Goal: Communication & Community: Answer question/provide support

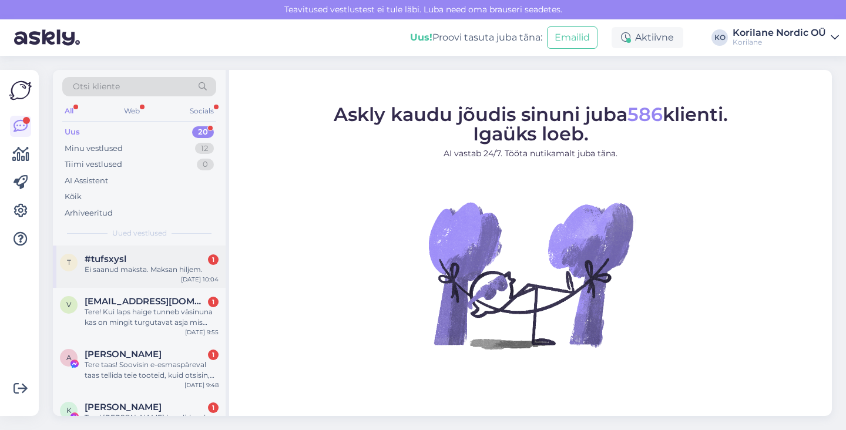
click at [132, 274] on div "Ei saanud maksta. Maksan hiljem." at bounding box center [152, 270] width 134 height 11
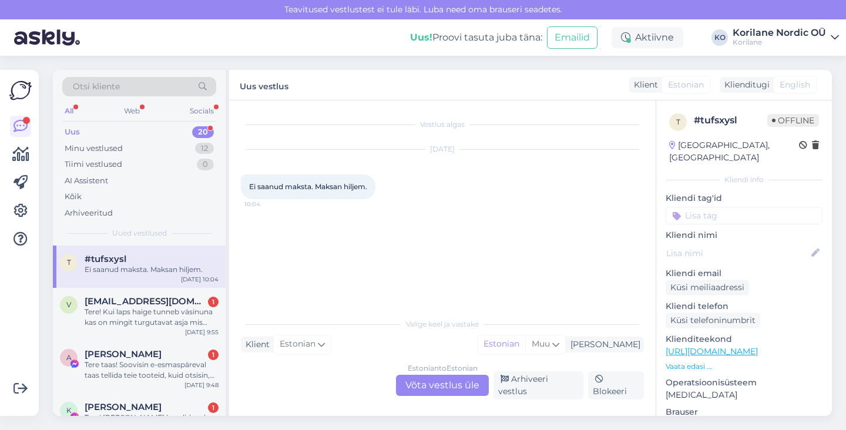
click at [460, 389] on div "Estonian to Estonian Võta vestlus üle" at bounding box center [442, 385] width 93 height 21
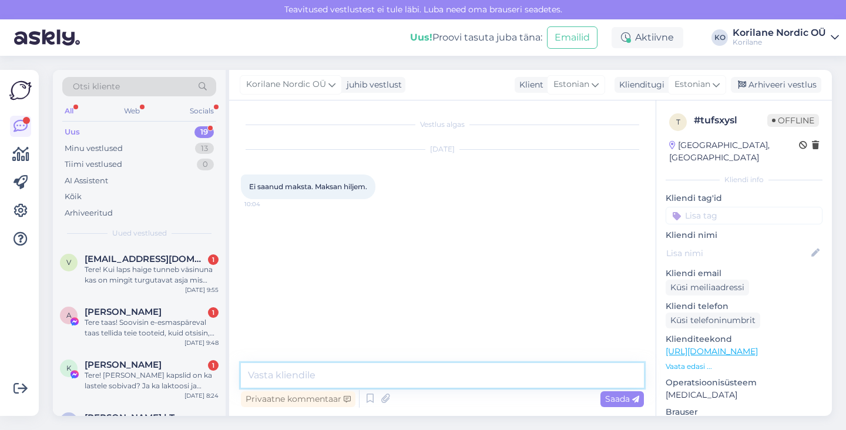
click at [342, 380] on textarea at bounding box center [442, 375] width 403 height 25
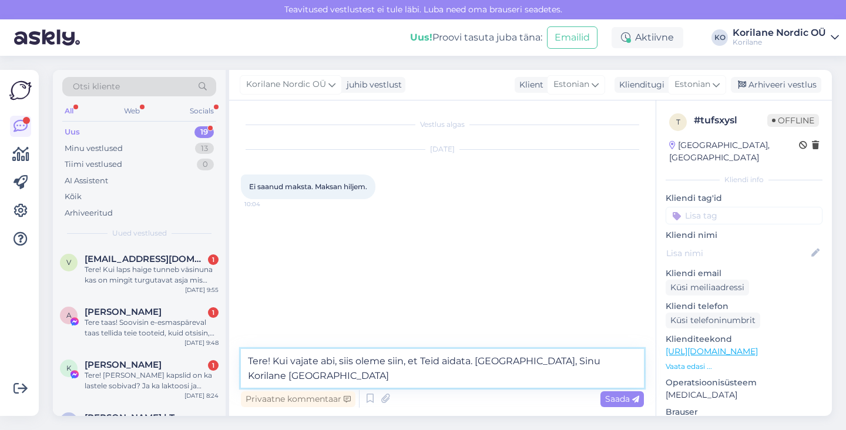
type textarea "Tere! Kui vajate abi, siis oleme siin, et Teid aidata. [GEOGRAPHIC_DATA], Sinu …"
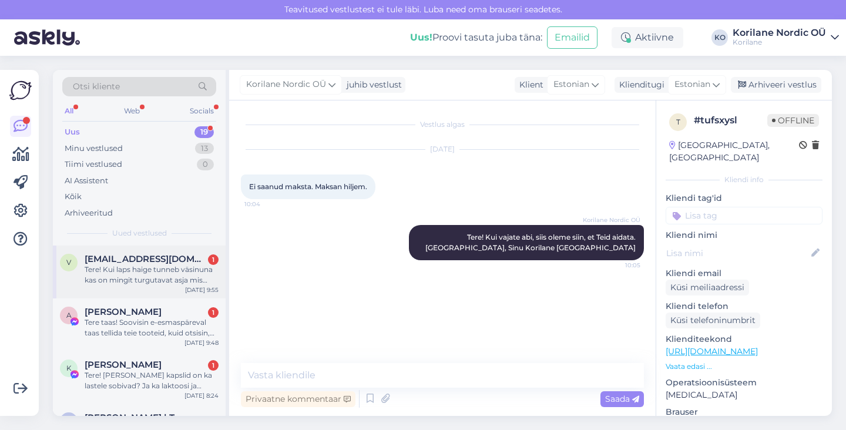
click at [133, 281] on div "Tere! Kui laps haige tunneb väsinuna kas on mingit turgutavat asja mis aitaks k…" at bounding box center [152, 275] width 134 height 21
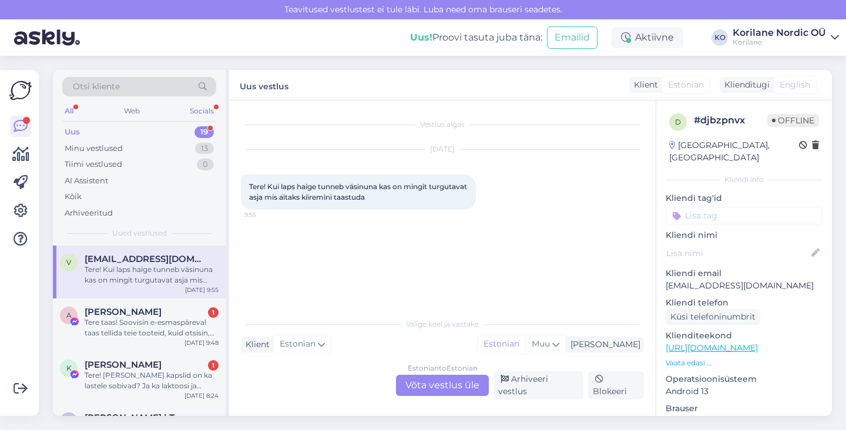
click at [444, 389] on div "Estonian to Estonian Võta vestlus üle" at bounding box center [442, 385] width 93 height 21
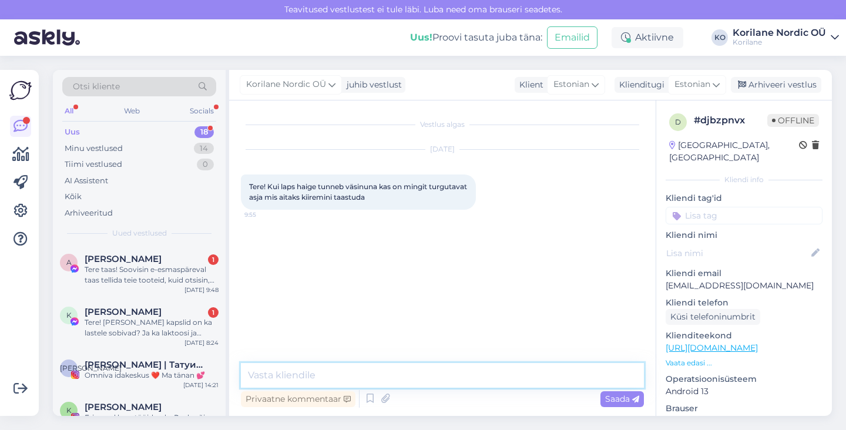
click at [414, 383] on textarea at bounding box center [442, 375] width 403 height 25
drag, startPoint x: 275, startPoint y: 373, endPoint x: 418, endPoint y: 365, distance: 143.0
click at [418, 365] on textarea "Tere! Soovitame C-vitamiin lastele" at bounding box center [442, 375] width 403 height 25
drag, startPoint x: 416, startPoint y: 372, endPoint x: 273, endPoint y: 374, distance: 142.3
click at [273, 374] on textarea "Tere! Soovitame C-vitamiin lastele" at bounding box center [442, 375] width 403 height 25
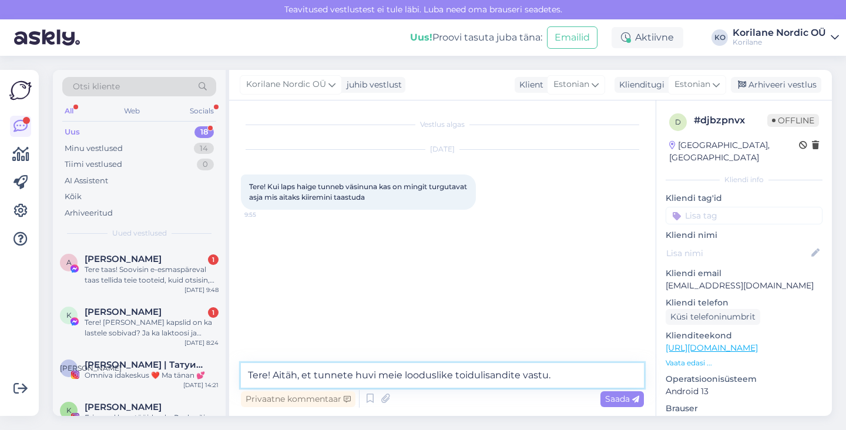
type textarea "Tere! Aitäh, et tunnete huvi meie looduslike toidulisandite vastu."
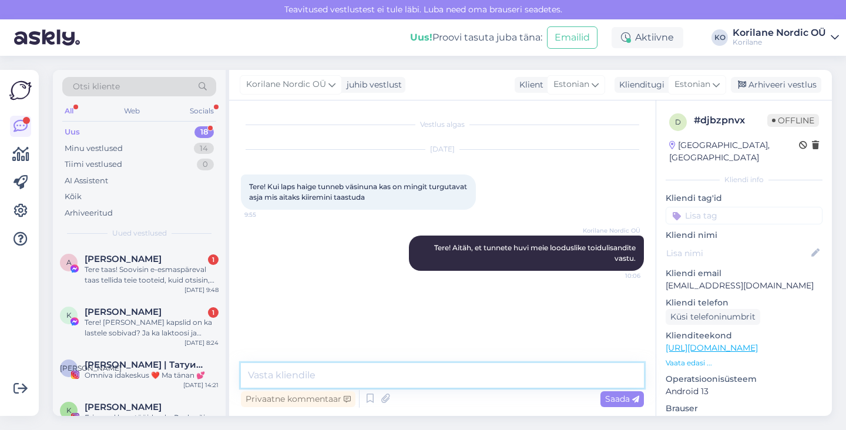
paste textarea "ė"
type textarea "ė"
click at [253, 374] on textarea "ė" at bounding box center [442, 375] width 403 height 25
paste textarea "[URL][DOMAIN_NAME]"
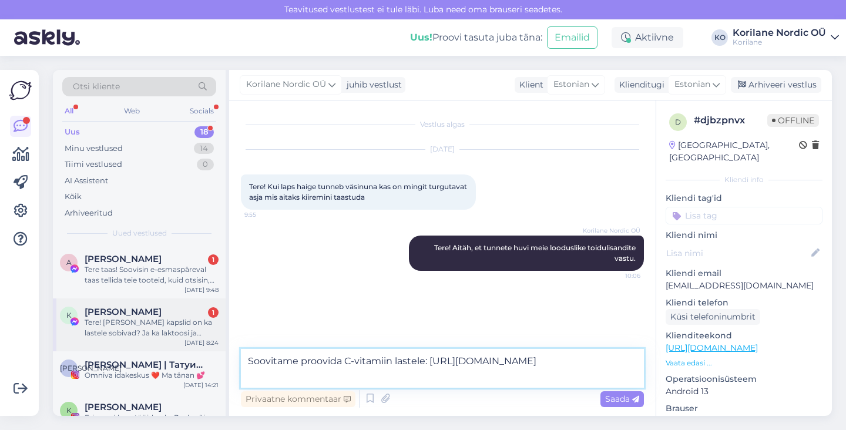
drag, startPoint x: 410, startPoint y: 376, endPoint x: 173, endPoint y: 334, distance: 241.2
click at [173, 334] on div "Otsi kliente All Web Socials Uus 18 Minu vestlused 14 Tiimi vestlused 0 AI Assi…" at bounding box center [442, 243] width 779 height 346
click at [349, 377] on textarea "Soovitame proovida C-vitamiin lastele: [URL][DOMAIN_NAME]" at bounding box center [442, 368] width 403 height 39
click at [250, 360] on textarea "Soovitame proovida C-vitamiin lastele: [URL][DOMAIN_NAME]" at bounding box center [442, 368] width 403 height 39
paste textarea "Kui laps on haiguse järel väsinud, on see täiesti loomulik – keha kulutab taast…"
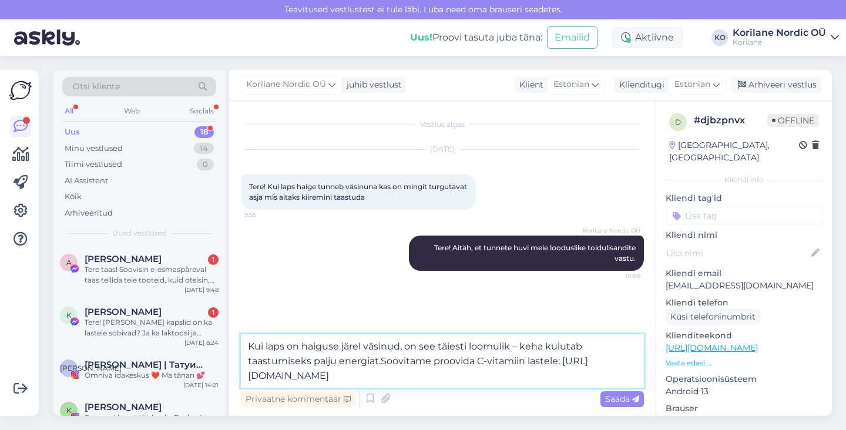
click at [356, 347] on textarea "Kui laps on haiguse järel väsinud, on see täiesti loomulik – keha kulutab taast…" at bounding box center [442, 360] width 403 height 53
click at [557, 347] on textarea "Kui laps on haiguse ajal või järel väsinud, on see täiesti loomulik – keha kulu…" at bounding box center [442, 360] width 403 height 53
click at [381, 359] on textarea "Kui laps on haiguse ajal või järel väsinud, on see täiesti loomulik, sest keha …" at bounding box center [442, 360] width 403 height 53
click at [477, 363] on textarea "Kui laps on haiguse ajal või järel väsinud, on see täiesti loomulik, sest keha …" at bounding box center [442, 360] width 403 height 53
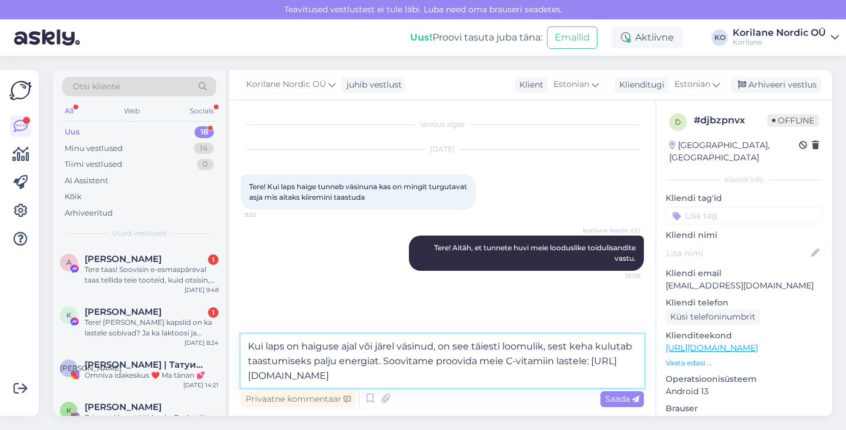
click at [526, 372] on textarea "Kui laps on haiguse ajal või järel väsinud, on see täiesti loomulik, sest keha …" at bounding box center [442, 360] width 403 height 53
click at [402, 365] on textarea "Kui laps on haiguse ajal või järel väsinud, on see täiesti loomulik, sest keha …" at bounding box center [442, 360] width 403 height 53
click at [499, 367] on textarea "Kui laps on haiguse ajal või järel väsinud, on see täiesti loomulik, sest keha …" at bounding box center [442, 360] width 403 height 53
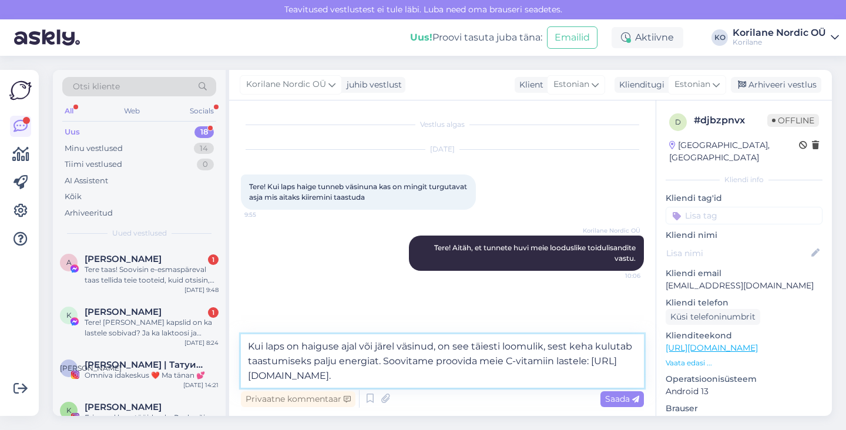
click at [494, 379] on textarea "Kui laps on haiguse ajal või järel väsinud, on see täiesti loomulik, sest keha …" at bounding box center [442, 360] width 403 height 53
paste textarea "Tegu on loodusliku marjaekstraktidest saadud C-vitamiiniga, mis on [PERSON_NAME…"
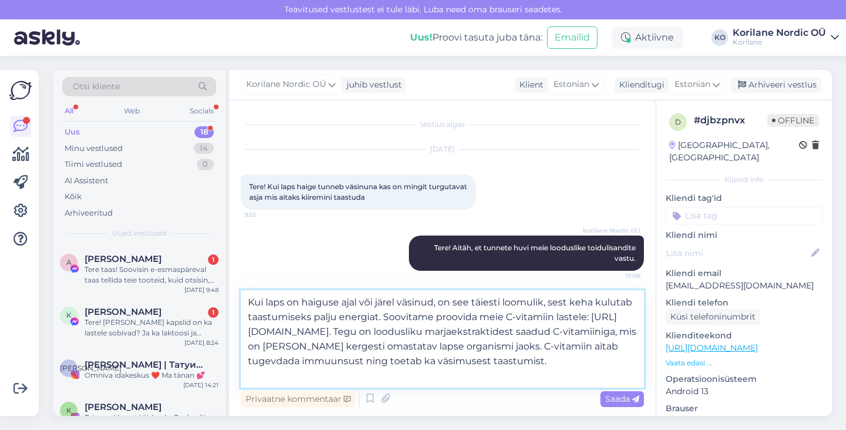
click at [517, 331] on textarea "Kui laps on haiguse ajal või järel väsinud, on see täiesti loomulik, sest keha …" at bounding box center [442, 339] width 403 height 98
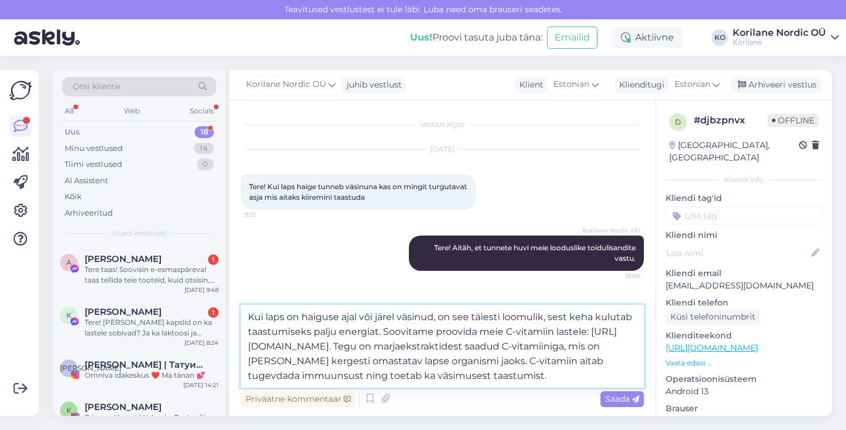
click at [591, 344] on textarea "Kui laps on haiguse ajal või järel väsinud, on see täiesti loomulik, sest keha …" at bounding box center [442, 346] width 403 height 83
click at [295, 356] on textarea "Kui laps on haiguse ajal või järel väsinud, on see täiesti loomulik, sest keha …" at bounding box center [442, 346] width 403 height 83
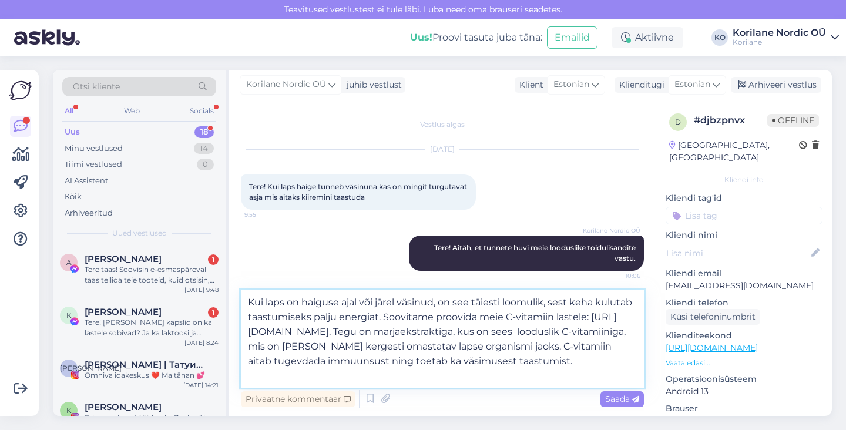
click at [269, 346] on textarea "Kui laps on haiguse ajal või järel väsinud, on see täiesti loomulik, sest keha …" at bounding box center [442, 339] width 403 height 98
click at [312, 347] on textarea "Kui laps on haiguse ajal või järel väsinud, on see täiesti loomulik, sest keha …" at bounding box center [442, 339] width 403 height 98
click at [477, 345] on textarea "Kui laps on haiguse ajal või järel väsinud, on see täiesti loomulik, sest keha …" at bounding box center [442, 339] width 403 height 98
click at [396, 374] on textarea "Kui laps on haiguse ajal või järel väsinud, on see täiesti loomulik, sest keha …" at bounding box center [442, 339] width 403 height 98
drag, startPoint x: 406, startPoint y: 374, endPoint x: 571, endPoint y: 360, distance: 165.2
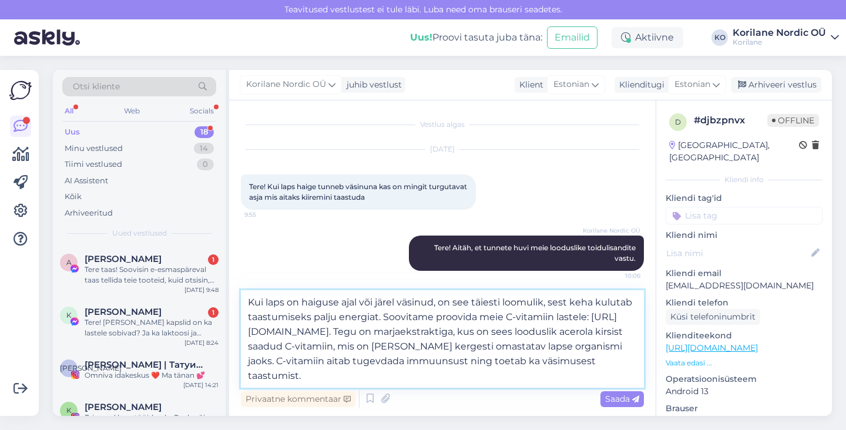
click at [571, 360] on textarea "Kui laps on haiguse ajal või järel väsinud, on see täiesti loomulik, sest keha …" at bounding box center [442, 339] width 403 height 98
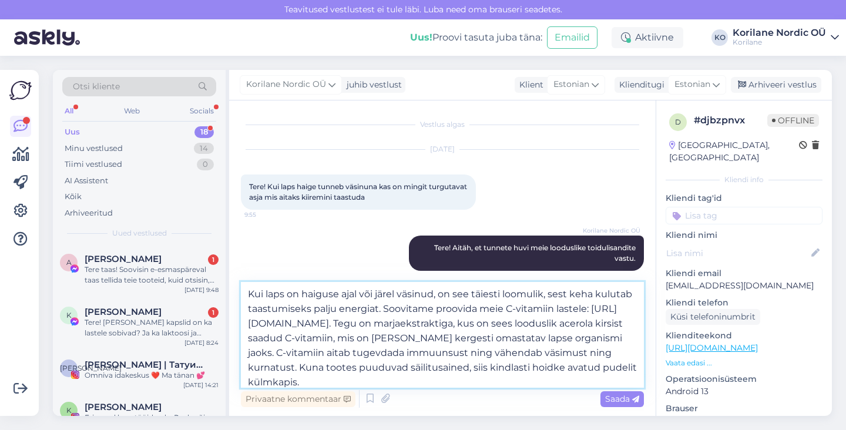
type textarea "Kui laps on haiguse ajal või järel väsinud, on see täiesti loomulik, sest keha …"
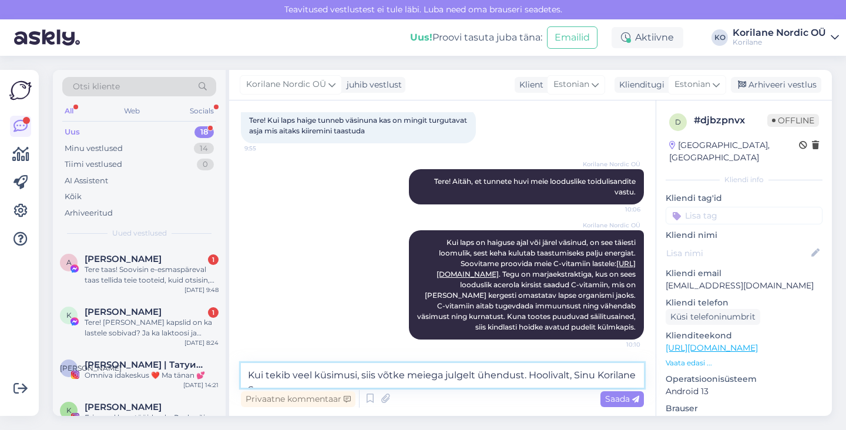
scroll to position [91, 0]
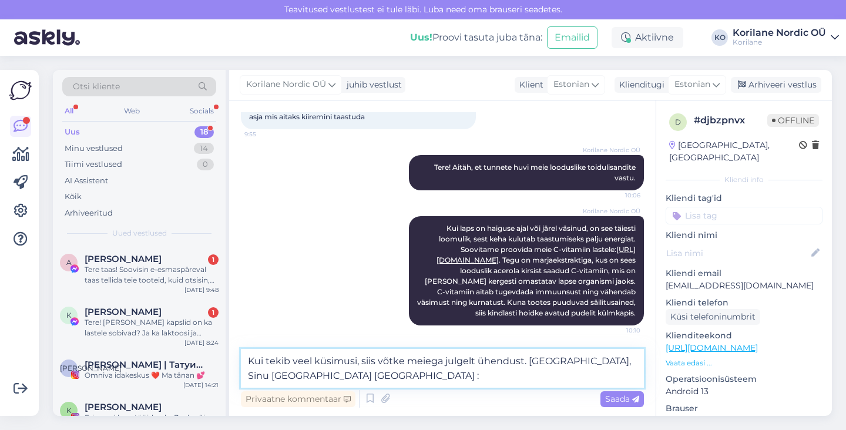
type textarea "Kui tekib veel küsimusi, siis võtke meiega julgelt ühendust. [GEOGRAPHIC_DATA],…"
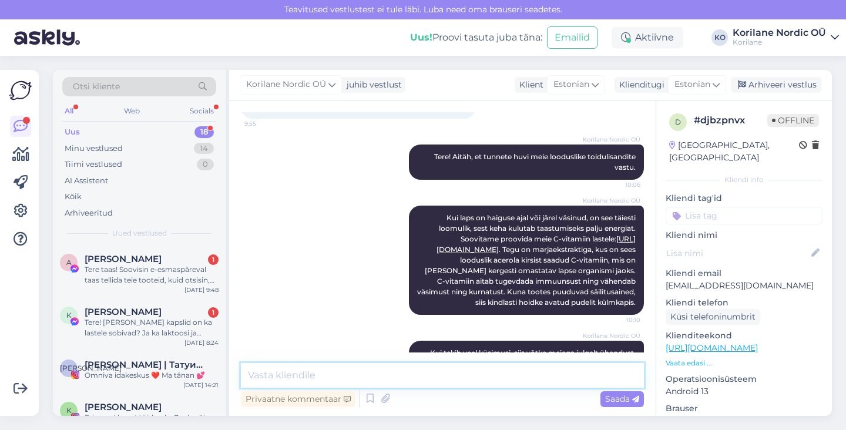
scroll to position [138, 0]
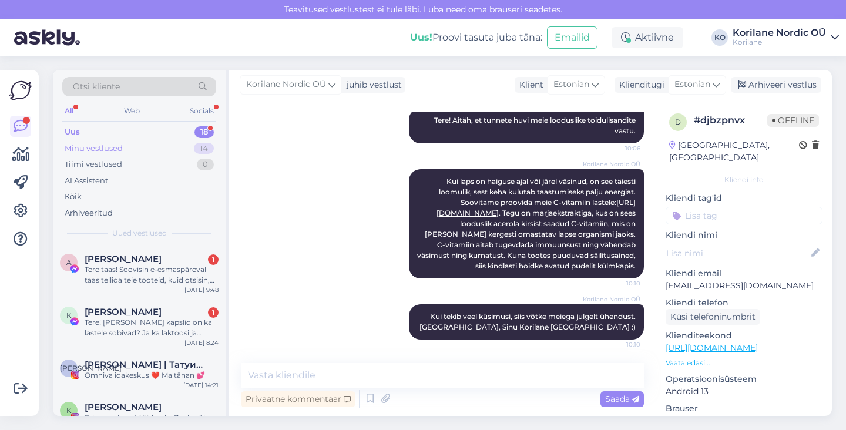
click at [121, 150] on div "Minu vestlused" at bounding box center [94, 149] width 58 height 12
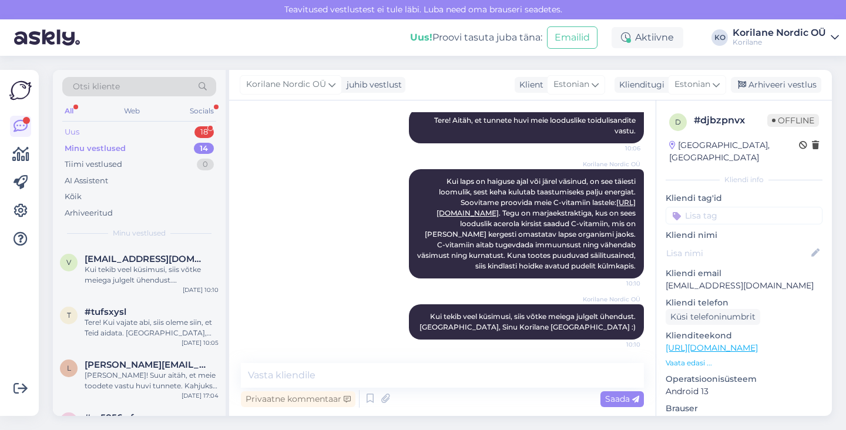
click at [91, 132] on div "Uus 18" at bounding box center [139, 132] width 154 height 16
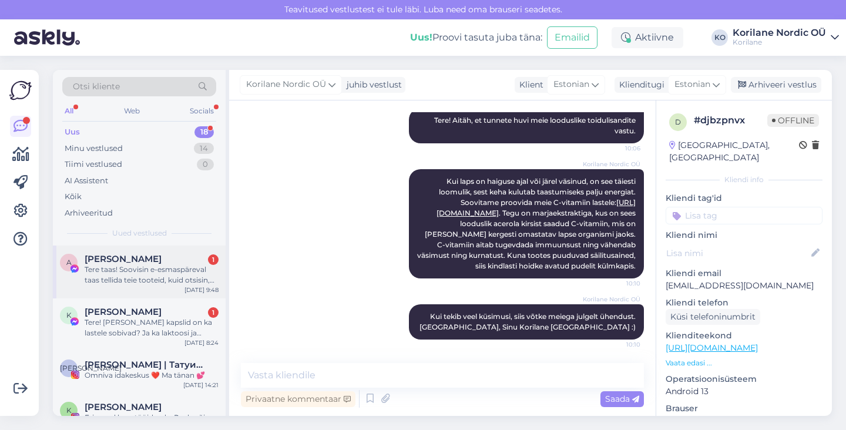
click at [140, 279] on div "Tere taas! Soovisin e-esmaspäreval taas tellida teie tooteid, kuid otsisin, mis…" at bounding box center [152, 275] width 134 height 21
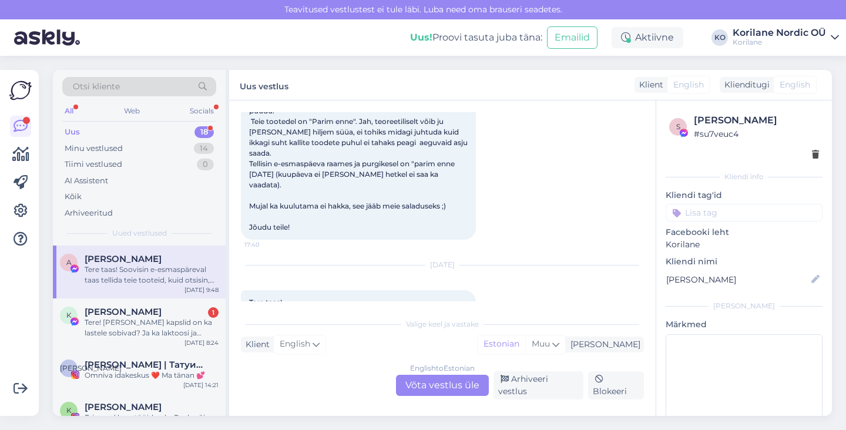
scroll to position [399, 0]
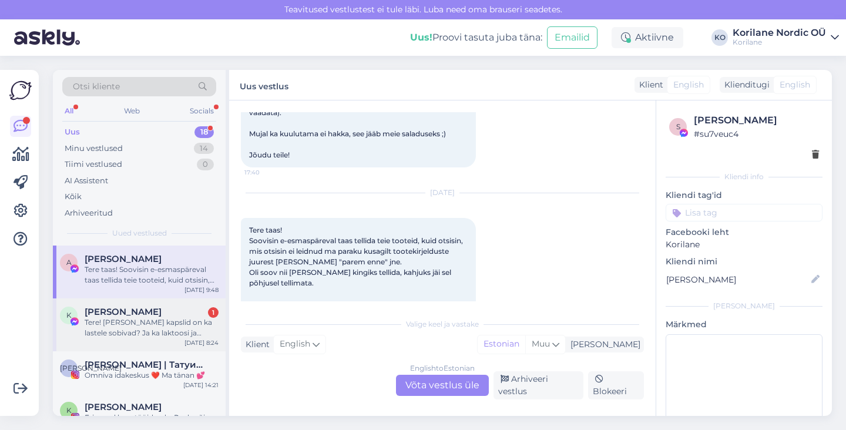
click at [123, 326] on div "Tere! [PERSON_NAME] kapslid on ka lastele sobivad? Ja ka laktoosi ja gluteeni t…" at bounding box center [152, 327] width 134 height 21
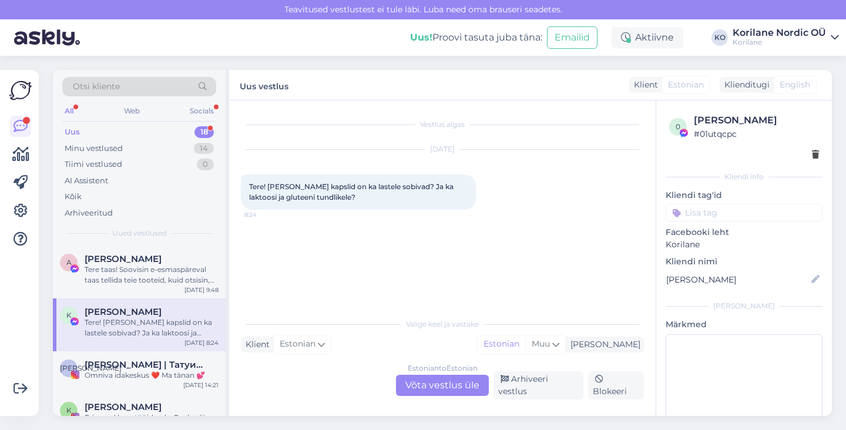
click at [441, 393] on div "Estonian to Estonian Võta vestlus üle" at bounding box center [442, 385] width 93 height 21
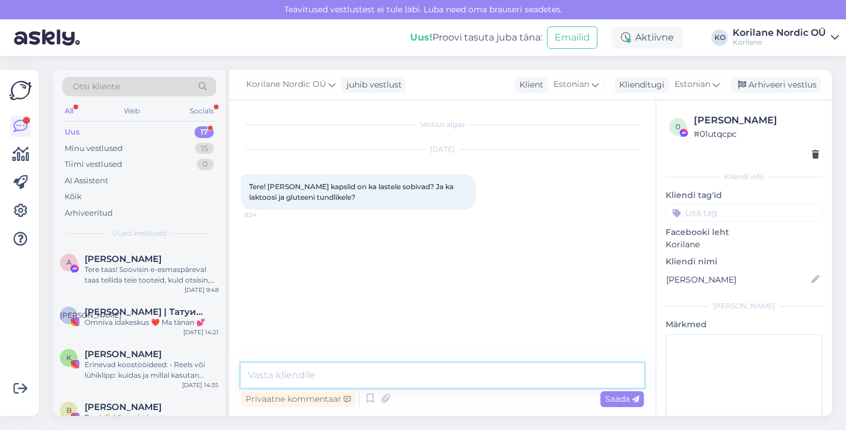
click at [402, 376] on textarea at bounding box center [442, 375] width 403 height 25
paste textarea "Aitäh küsimuse eest. 🌿 Seedimine+ kapslid sobivad kasutamiseks ka lastele ning …"
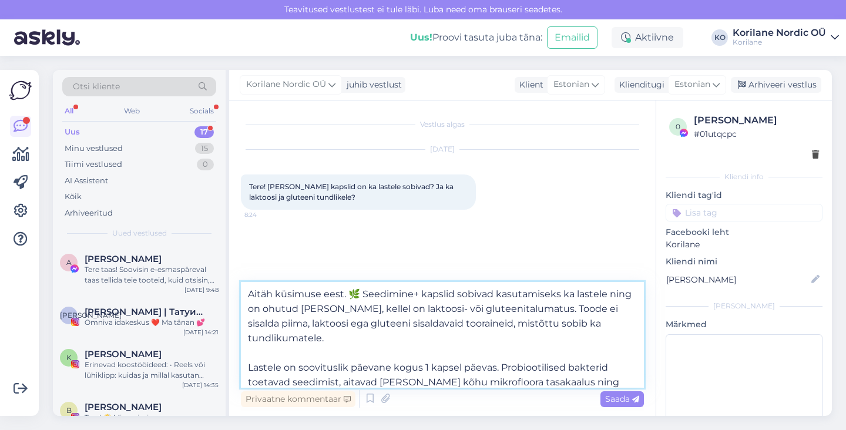
click at [249, 292] on textarea "Aitäh küsimuse eest. 🌿 Seedimine+ kapslid sobivad kasutamiseks ka lastele ning …" at bounding box center [442, 335] width 403 height 106
click at [383, 290] on textarea "Tere! Aitäh küsimuse eest. 🌿 Seedimine+ kapslid sobivad kasutamiseks ka lastele…" at bounding box center [442, 335] width 403 height 106
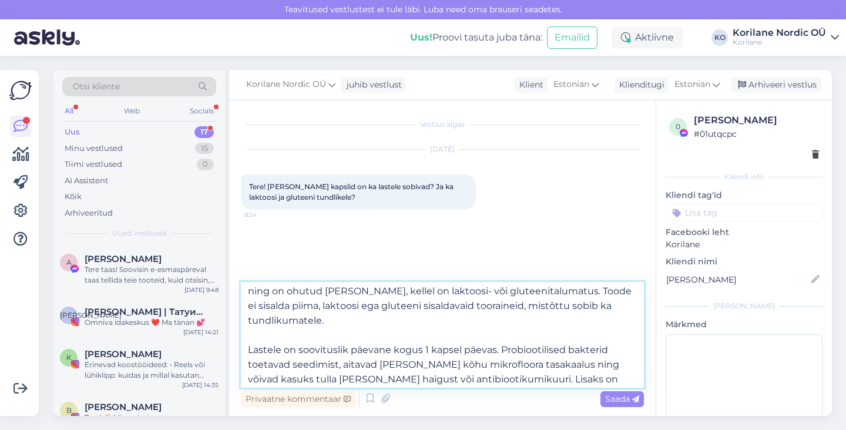
scroll to position [19, 0]
click at [248, 350] on textarea "Tere! Aitäh küsimuse eest. Seedimine+ kapslid sobivad kasutamiseks ka lastele n…" at bounding box center [442, 335] width 403 height 106
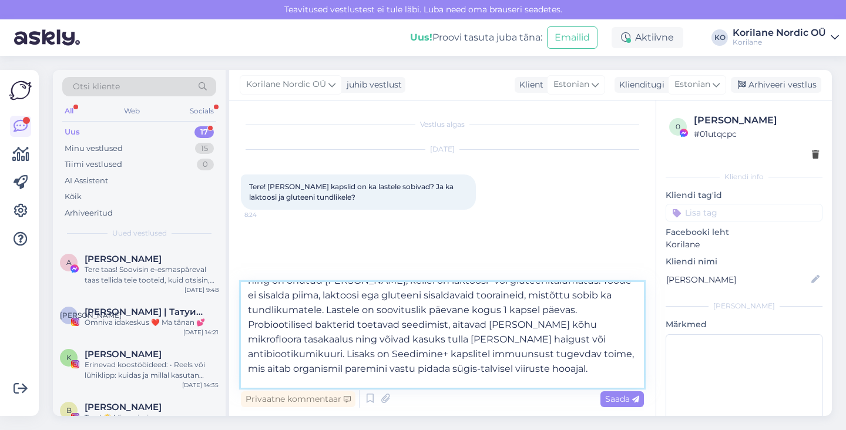
scroll to position [33, 0]
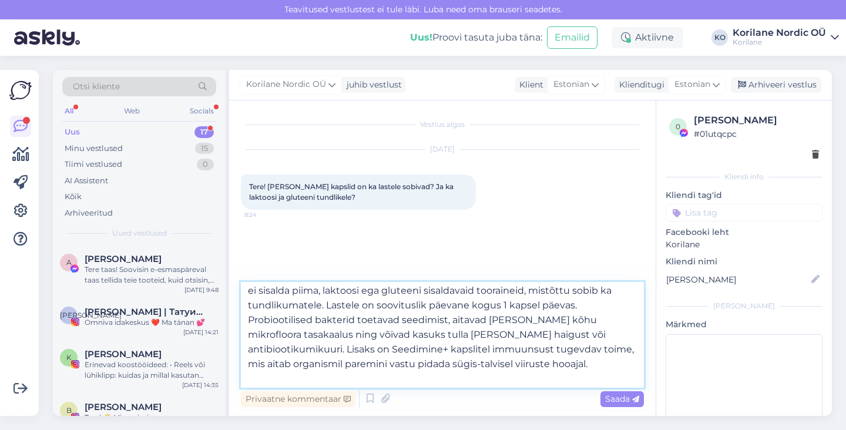
drag, startPoint x: 325, startPoint y: 304, endPoint x: 596, endPoint y: 307, distance: 271.0
click at [596, 307] on textarea "Tere! Aitäh küsimuse eest. Seedimine+ kapslid sobivad kasutamiseks ka lastele n…" at bounding box center [442, 335] width 403 height 106
click at [286, 320] on textarea "Tere! Aitäh küsimuse eest. Seedimine+ kapslid sobivad kasutamiseks ka lastele n…" at bounding box center [442, 335] width 403 height 106
drag, startPoint x: 384, startPoint y: 321, endPoint x: 413, endPoint y: 318, distance: 29.0
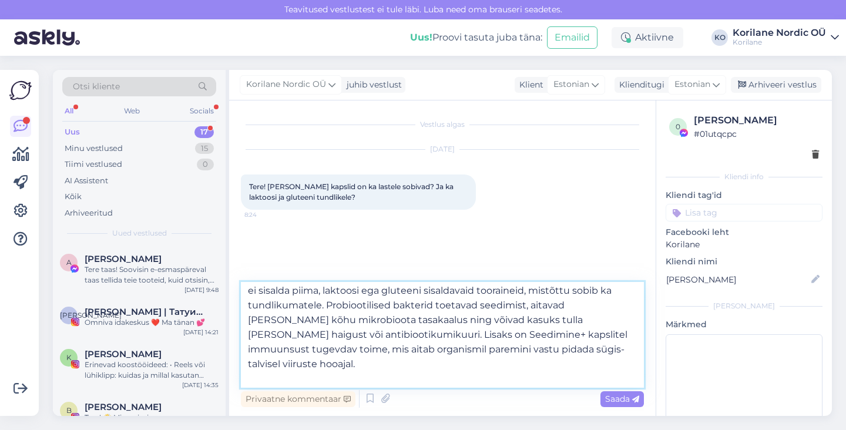
click at [413, 319] on textarea "Tere! Aitäh küsimuse eest. Seedimine+ kapslid sobivad kasutamiseks ka lastele n…" at bounding box center [442, 335] width 403 height 106
click at [448, 320] on textarea "Tere! Aitäh küsimuse eest. Seedimine+ kapslid sobivad kasutamiseks ka lastele n…" at bounding box center [442, 335] width 403 height 106
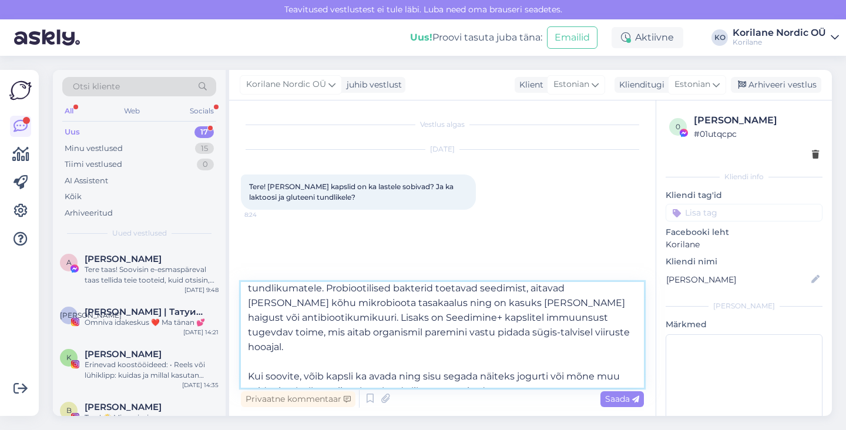
scroll to position [54, 0]
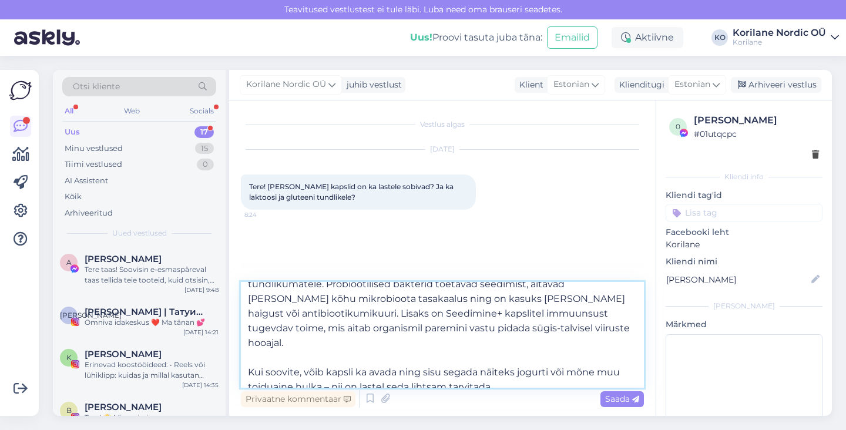
click at [250, 358] on textarea "Tere! Aitäh küsimuse eest. Seedimine+ kapslid sobivad kasutamiseks ka lastele n…" at bounding box center [442, 335] width 403 height 106
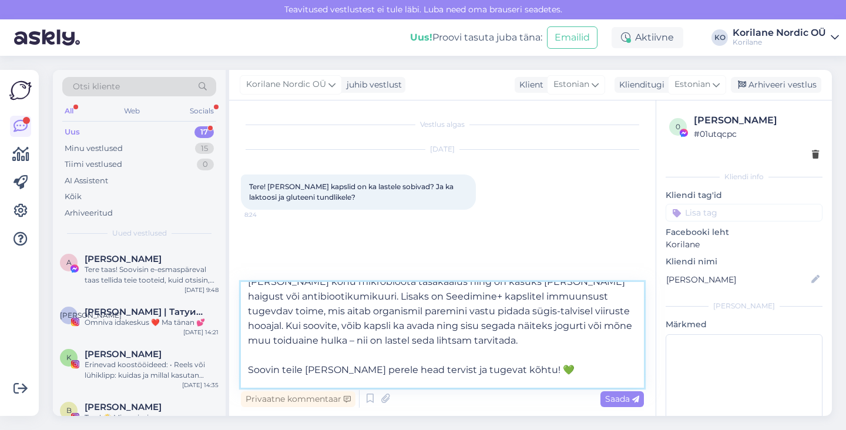
scroll to position [73, 0]
click at [610, 310] on textarea "Tere! Aitäh küsimuse eest. Seedimine+ kapslid sobivad kasutamiseks ka lastele n…" at bounding box center [442, 335] width 403 height 106
click at [551, 326] on textarea "Tere! Aitäh küsimuse eest. Seedimine+ kapslid sobivad kasutamiseks ka lastele n…" at bounding box center [442, 335] width 403 height 106
click at [551, 309] on textarea "Tere! Aitäh küsimuse eest. Seedimine+ kapslid sobivad kasutamiseks ka lastele n…" at bounding box center [442, 335] width 403 height 106
click at [620, 307] on textarea "Tere! Aitäh küsimuse eest. Seedimine+ kapslid sobivad kasutamiseks ka lastele n…" at bounding box center [442, 335] width 403 height 106
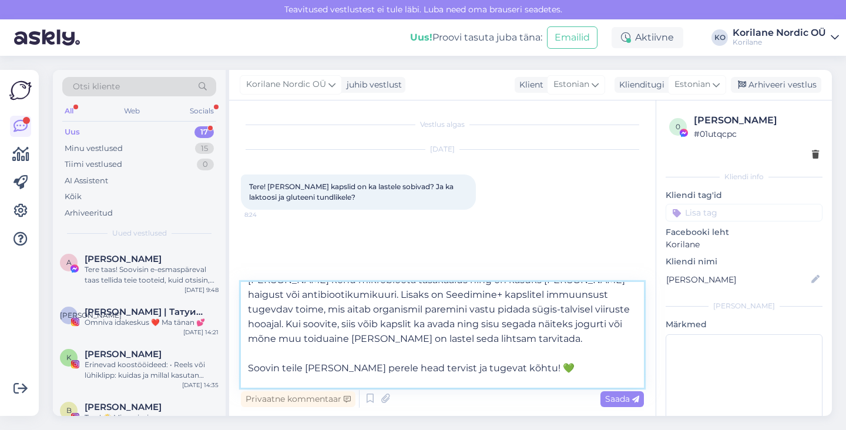
click at [572, 327] on textarea "Tere! Aitäh küsimuse eest. Seedimine+ kapslid sobivad kasutamiseks ka lastele n…" at bounding box center [442, 335] width 403 height 106
click at [265, 342] on textarea "Tere! Aitäh küsimuse eest. Seedimine+ kapslid sobivad kasutamiseks ka lastele n…" at bounding box center [442, 335] width 403 height 106
click at [248, 368] on textarea "Tere! Aitäh küsimuse eest. Seedimine+ kapslid sobivad kasutamiseks ka lastele n…" at bounding box center [442, 335] width 403 height 106
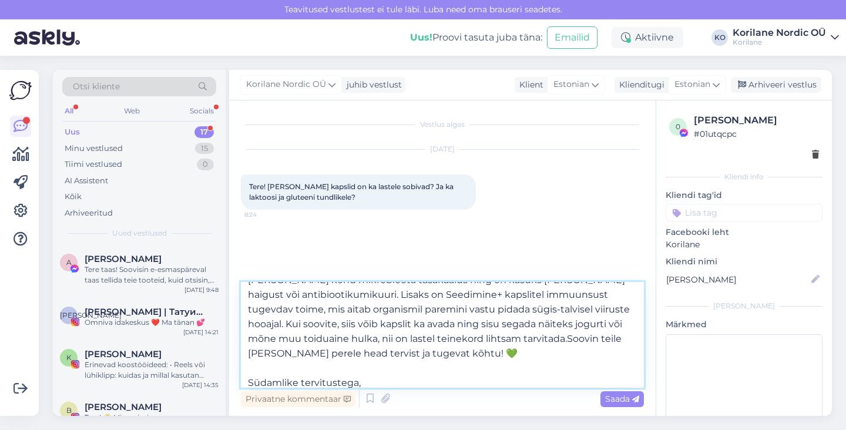
scroll to position [58, 0]
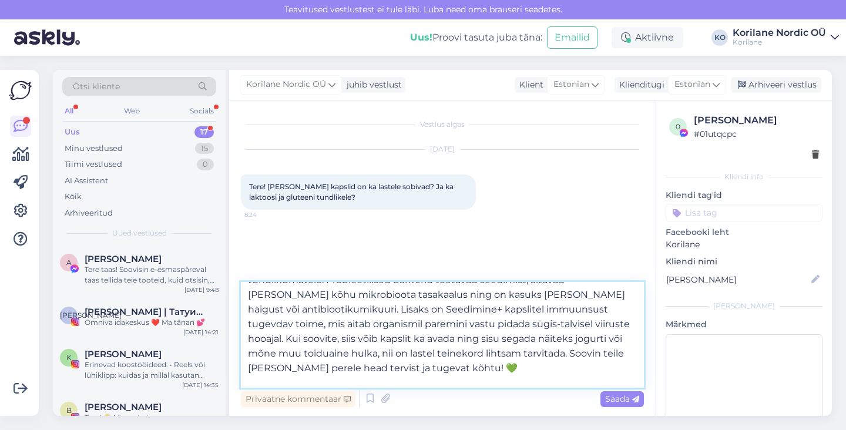
click at [411, 355] on textarea "Tere! Aitäh küsimuse eest. Seedimine+ kapslid sobivad kasutamiseks ka lastele n…" at bounding box center [442, 335] width 403 height 106
click at [463, 352] on textarea "Tere! Aitäh küsimuse eest. Seedimine+ kapslid sobivad kasutamiseks ka lastele n…" at bounding box center [442, 335] width 403 height 106
click at [419, 363] on textarea "Tere! Aitäh küsimuse eest. Seedimine+ kapslid sobivad kasutamiseks ka lastele n…" at bounding box center [442, 335] width 403 height 106
click at [593, 356] on textarea "Tere! Aitäh küsimuse eest. Seedimine+ kapslid sobivad kasutamiseks ka lastele n…" at bounding box center [442, 335] width 403 height 106
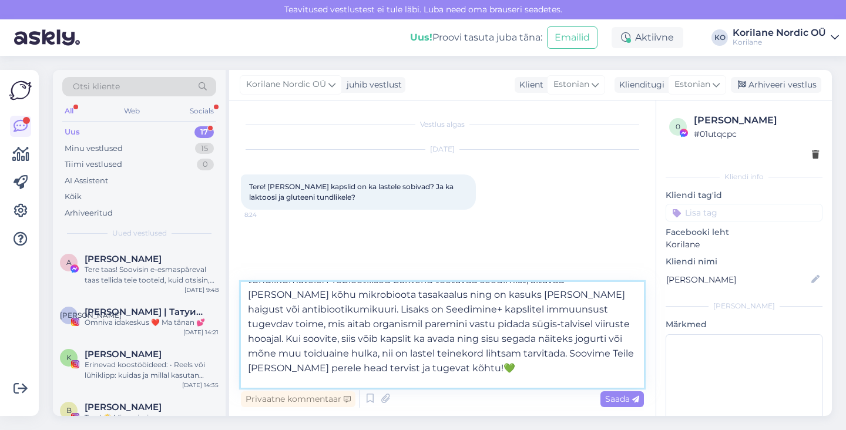
click at [580, 354] on textarea "Tere! Aitäh küsimuse eest. Seedimine+ kapslid sobivad kasutamiseks ka lastele n…" at bounding box center [442, 335] width 403 height 106
drag, startPoint x: 568, startPoint y: 354, endPoint x: 276, endPoint y: 366, distance: 291.8
click at [276, 366] on textarea "Tere! Aitäh küsimuse eest. Seedimine+ kapslid sobivad kasutamiseks ka lastele n…" at bounding box center [442, 335] width 403 height 106
drag, startPoint x: 623, startPoint y: 352, endPoint x: 614, endPoint y: 352, distance: 9.4
click at [614, 352] on textarea "Tere! Aitäh küsimuse eest. Seedimine+ kapslid sobivad kasutamiseks ka lastele n…" at bounding box center [442, 335] width 403 height 106
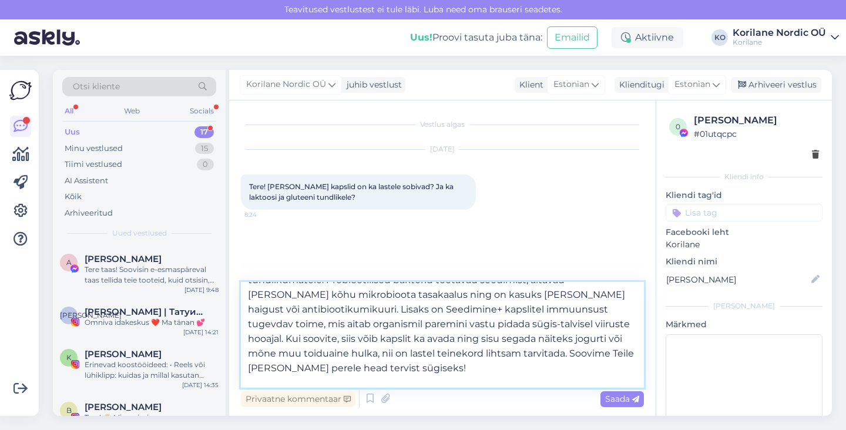
scroll to position [65, 0]
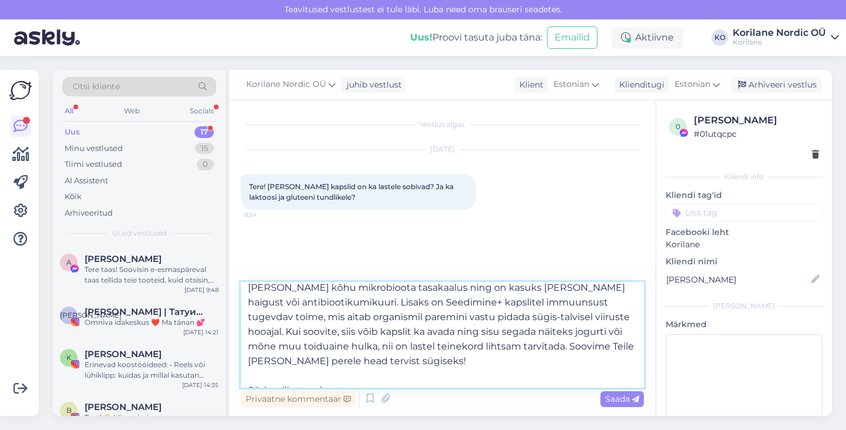
click at [382, 377] on textarea "Tere! Aitäh küsimuse eest. Seedimine+ kapslid sobivad kasutamiseks ka lastele n…" at bounding box center [442, 335] width 403 height 106
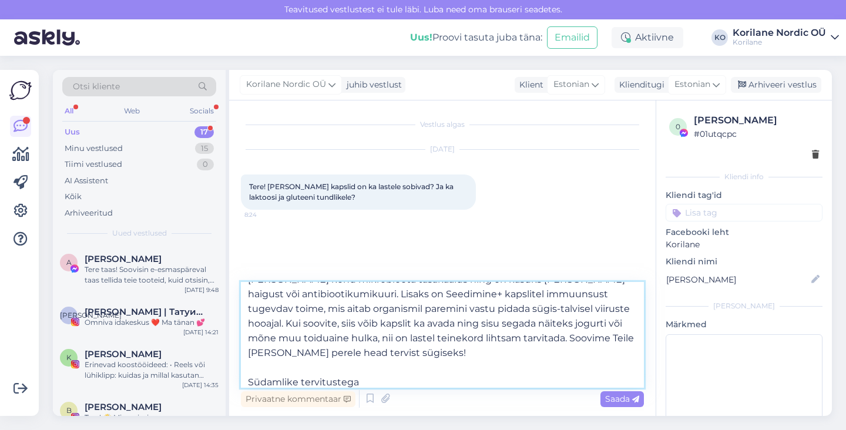
type textarea "Tere! Aitäh küsimuse eest. Seedimine+ kapslid sobivad kasutamiseks ka lastele n…"
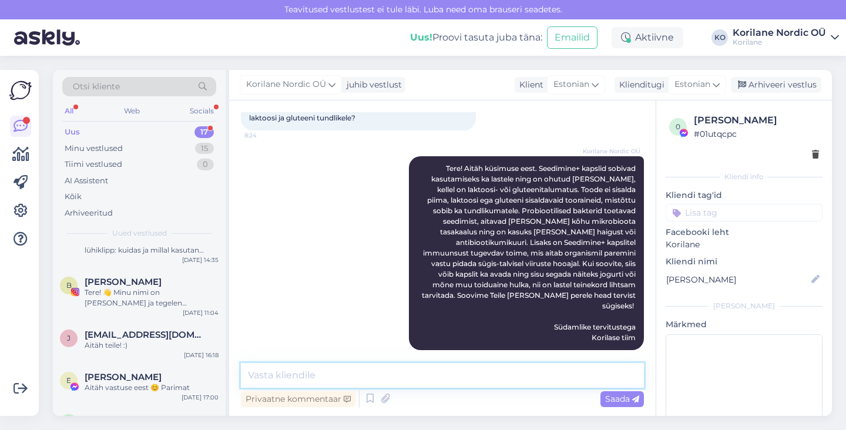
scroll to position [0, 0]
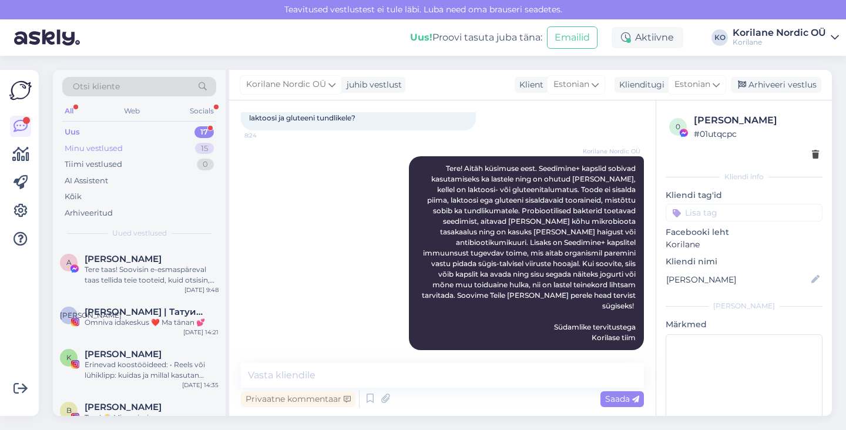
click at [153, 148] on div "Minu vestlused 15" at bounding box center [139, 148] width 154 height 16
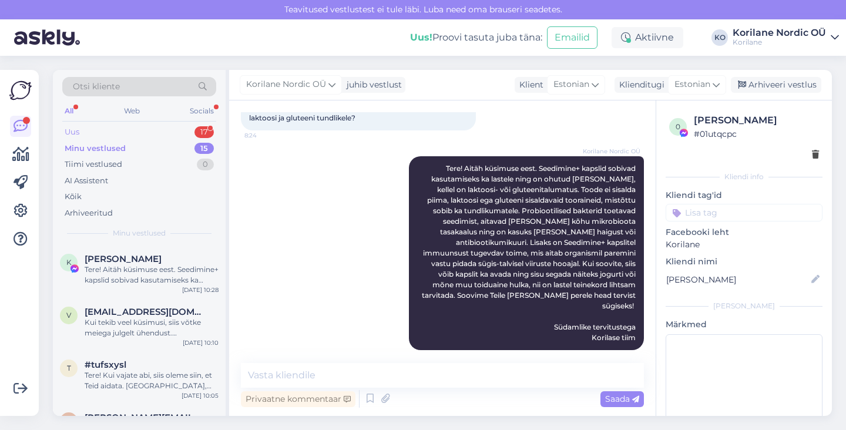
click at [86, 127] on div "Uus 17" at bounding box center [139, 132] width 154 height 16
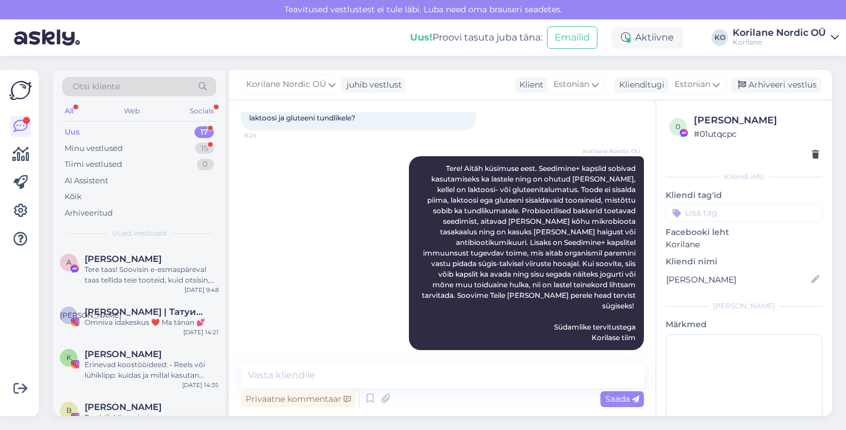
scroll to position [140, 0]
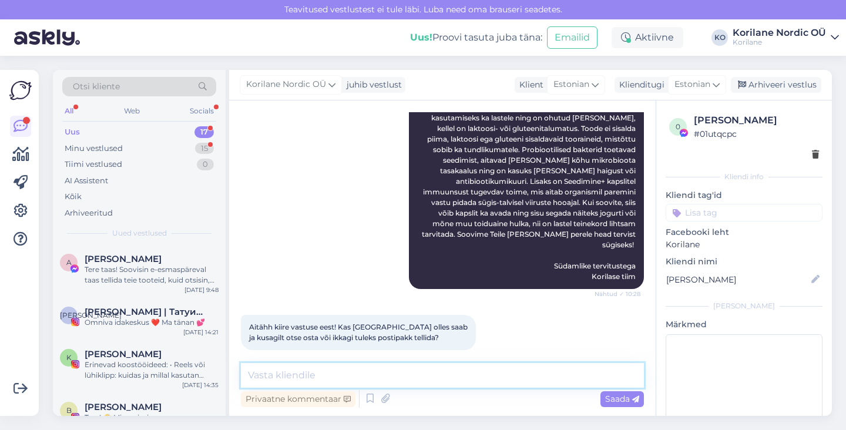
click at [335, 380] on textarea at bounding box center [442, 375] width 403 height 25
type textarea "S"
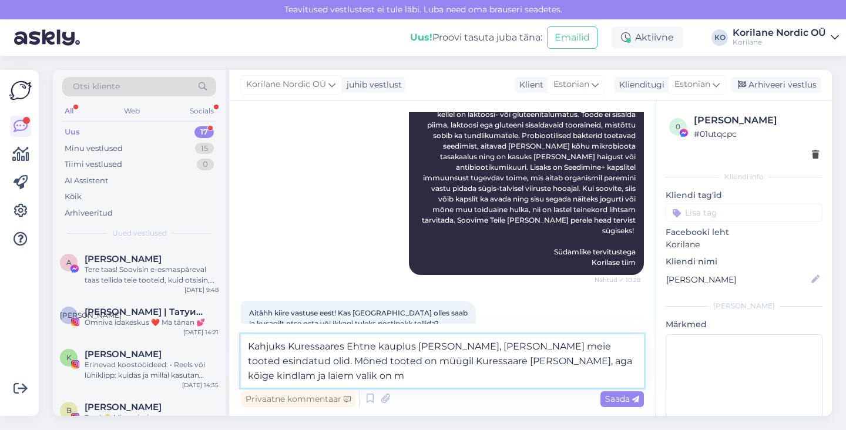
scroll to position [160, 0]
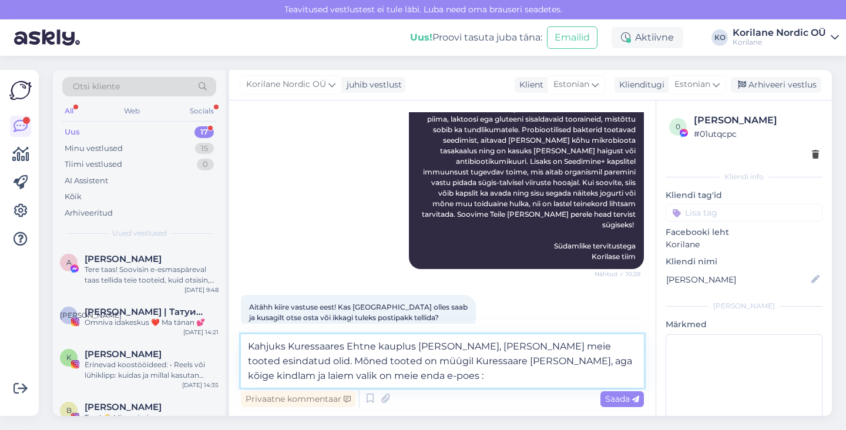
type textarea "Kahjuks Kuressaares Ehtne kauplus [PERSON_NAME], [PERSON_NAME] meie tooted esin…"
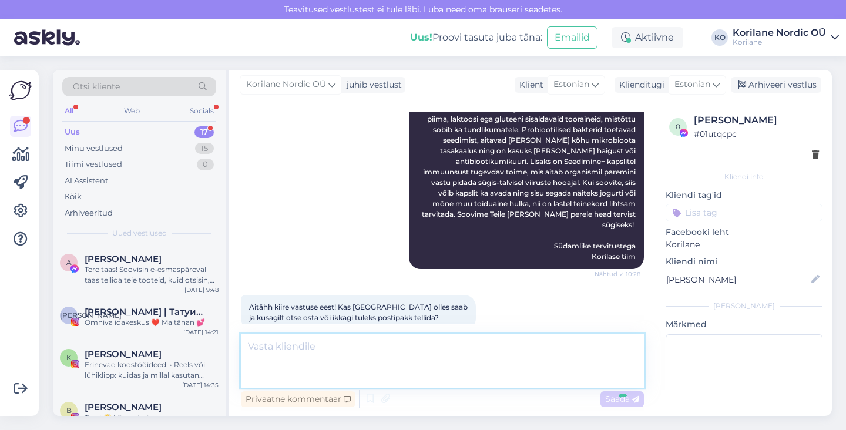
scroll to position [223, 0]
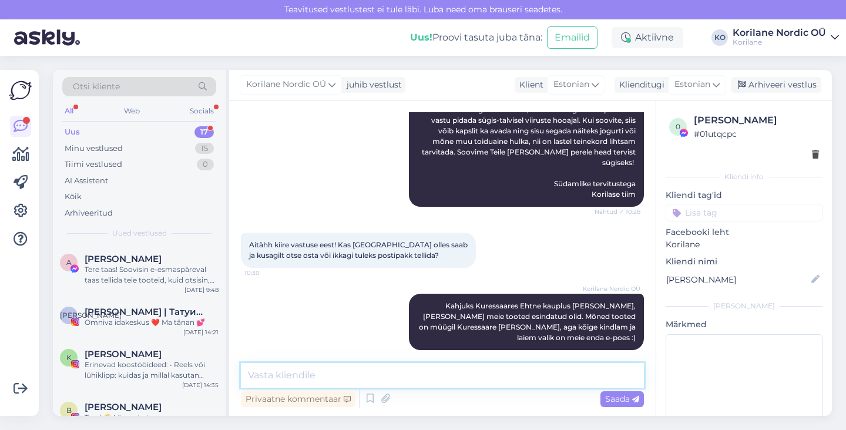
click at [322, 380] on textarea at bounding box center [442, 375] width 403 height 25
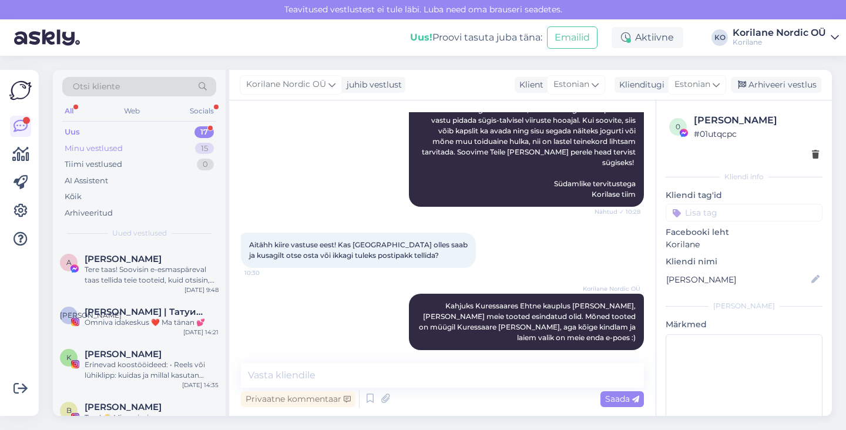
click at [104, 147] on div "Minu vestlused" at bounding box center [94, 149] width 58 height 12
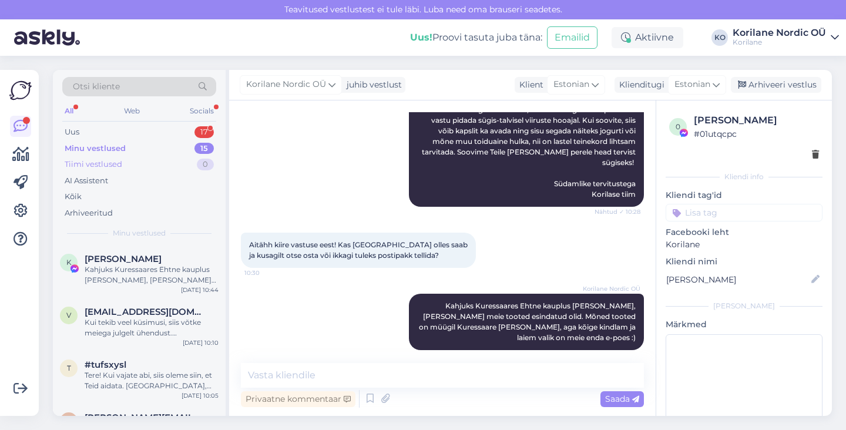
click at [115, 163] on div "Tiimi vestlused" at bounding box center [94, 165] width 58 height 12
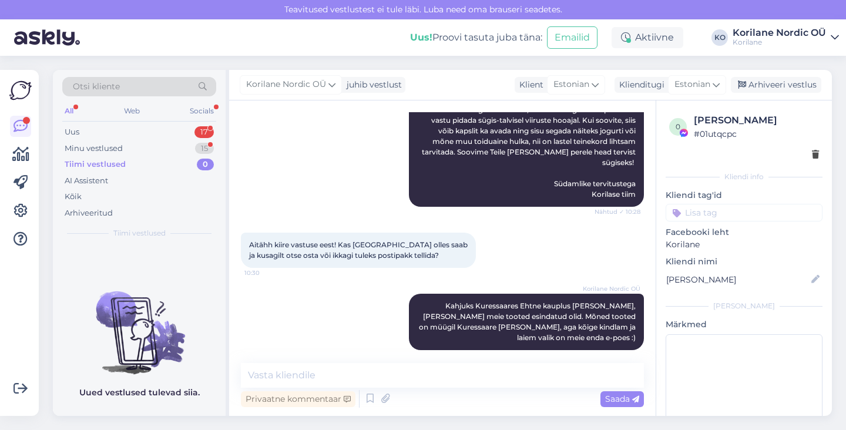
scroll to position [297, 0]
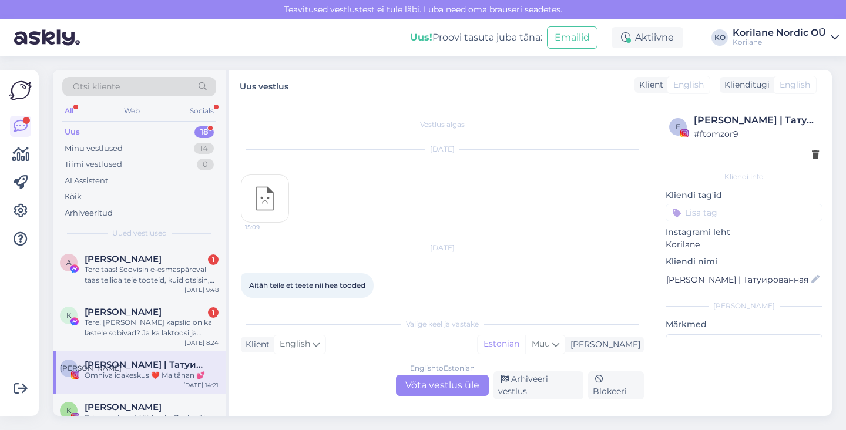
scroll to position [533, 0]
